Goal: Communication & Community: Answer question/provide support

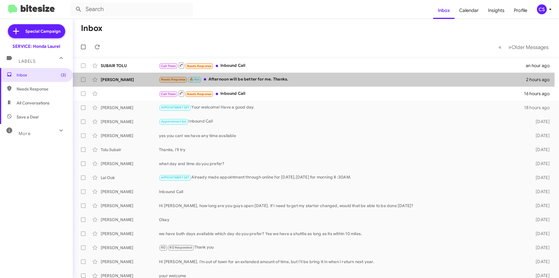
click at [278, 81] on div "Needs Response 🔥 Hot Afternoon will be better for me. Thanks." at bounding box center [342, 79] width 367 height 7
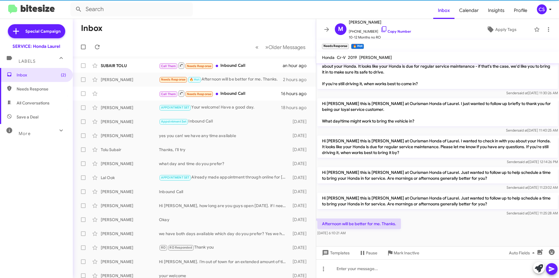
scroll to position [108, 0]
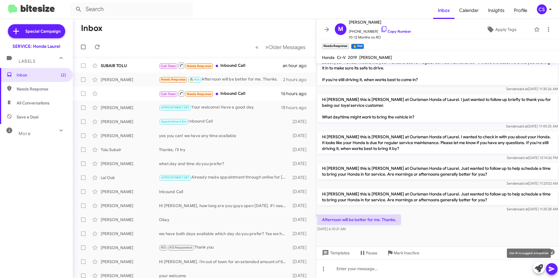
click at [539, 266] on icon at bounding box center [539, 268] width 8 height 8
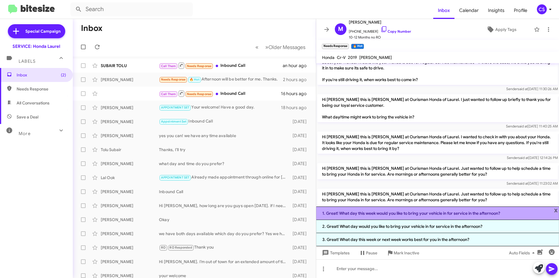
click at [438, 213] on li "1. Great! What day this week would you like to bring your vehicle in for servic…" at bounding box center [437, 212] width 243 height 13
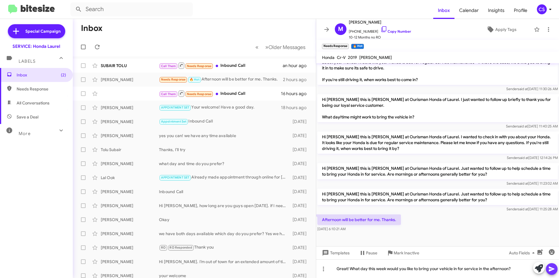
click at [551, 268] on icon at bounding box center [551, 268] width 7 height 7
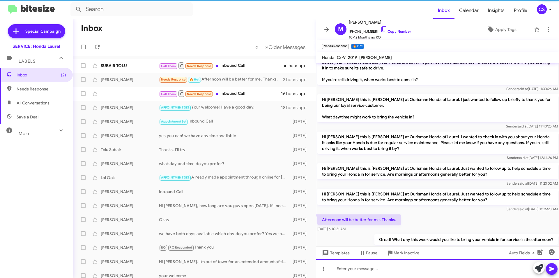
scroll to position [0, 0]
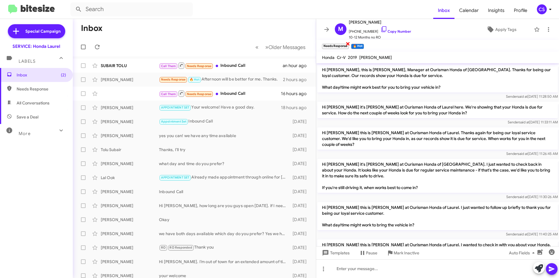
click at [348, 44] on span "×" at bounding box center [348, 43] width 5 height 7
click at [333, 41] on span "×" at bounding box center [333, 43] width 5 height 7
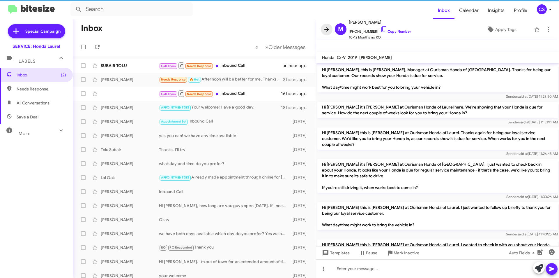
click at [325, 29] on icon at bounding box center [326, 29] width 7 height 7
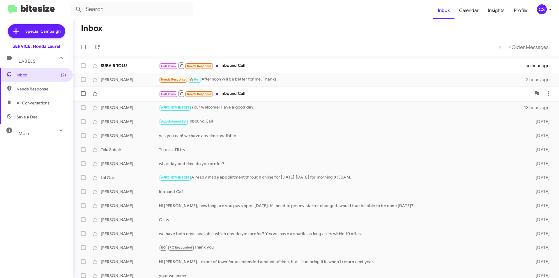
click at [241, 93] on div "Call Them Needs Response Inbound Call" at bounding box center [345, 93] width 372 height 7
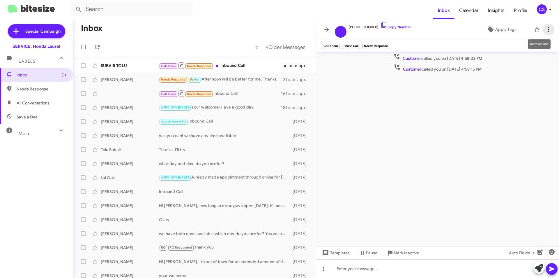
click at [547, 26] on icon at bounding box center [548, 29] width 7 height 7
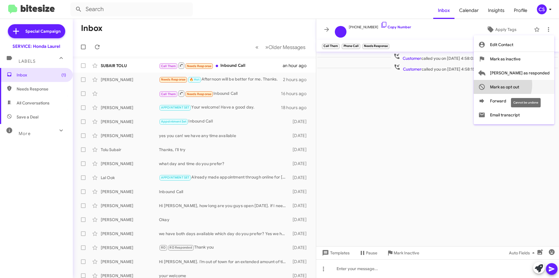
click at [519, 84] on span "Mark as opt out" at bounding box center [504, 87] width 29 height 14
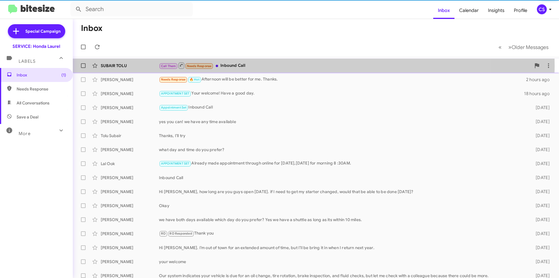
click at [264, 65] on div "Call Them Needs Response Inbound Call" at bounding box center [345, 65] width 372 height 7
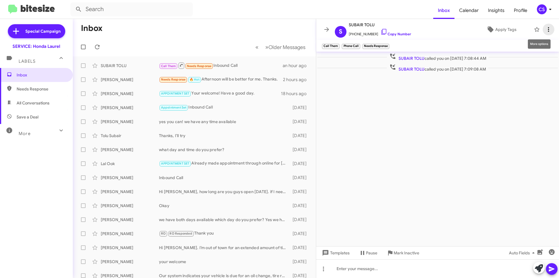
click at [549, 31] on icon at bounding box center [548, 29] width 1 height 5
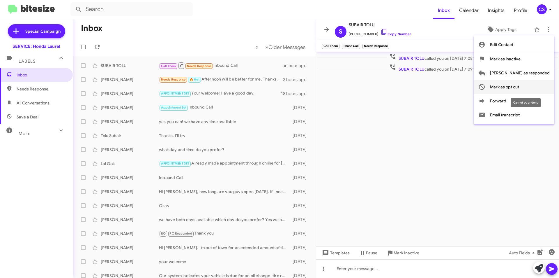
click at [519, 83] on span "Mark as opt out" at bounding box center [504, 87] width 29 height 14
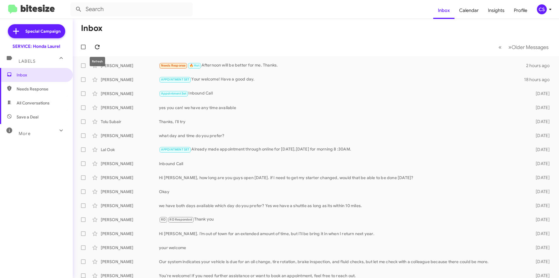
click at [96, 48] on icon at bounding box center [97, 47] width 5 height 5
